Goal: Register for event/course

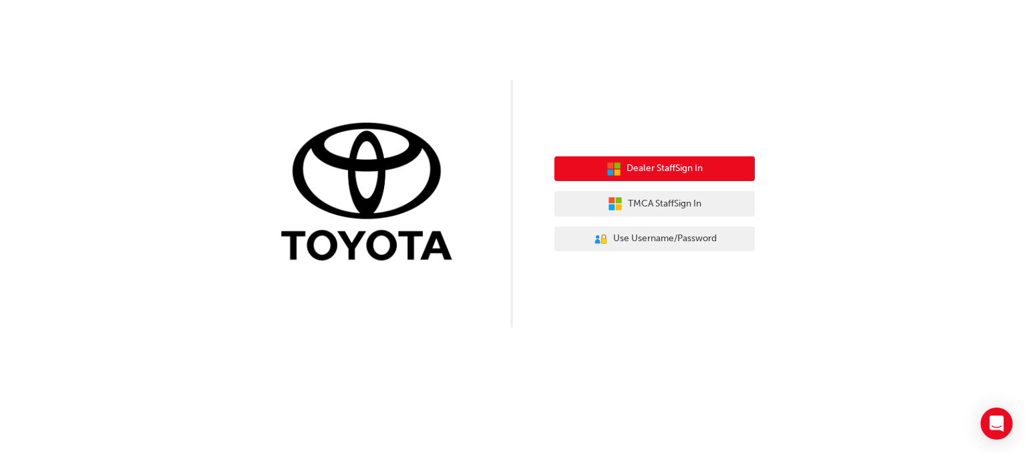
click at [658, 165] on span "Dealer Staff Sign In" at bounding box center [664, 168] width 76 height 15
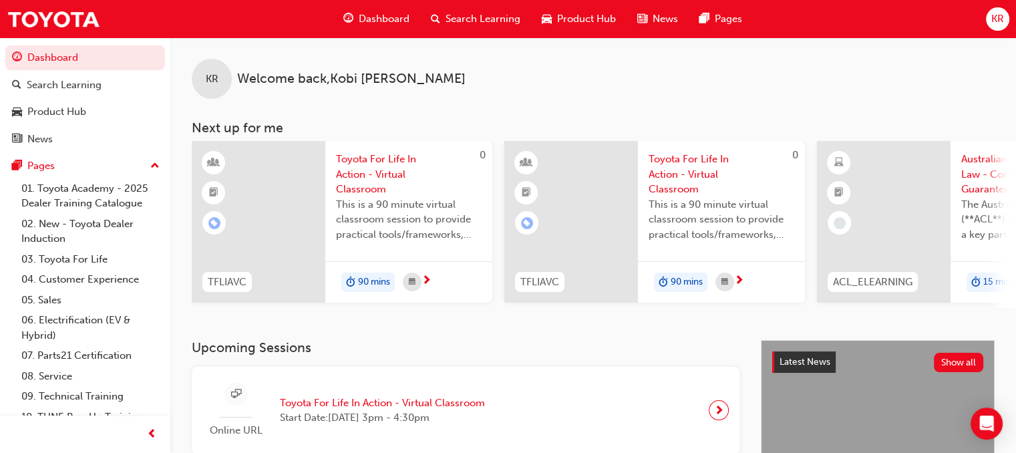
click at [331, 405] on span "Toyota For Life In Action - Virtual Classroom" at bounding box center [382, 402] width 205 height 15
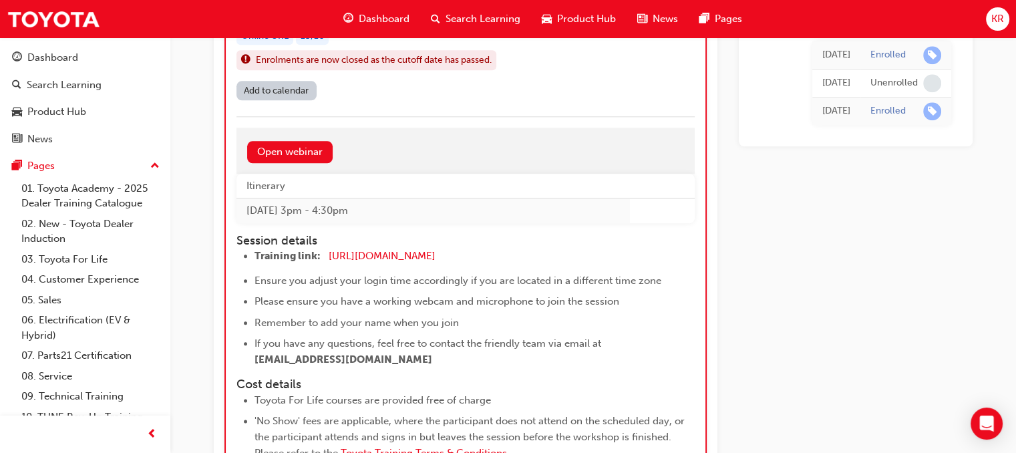
scroll to position [1544, 0]
click at [366, 249] on span "[URL][DOMAIN_NAME]" at bounding box center [382, 255] width 107 height 12
